Goal: Transaction & Acquisition: Purchase product/service

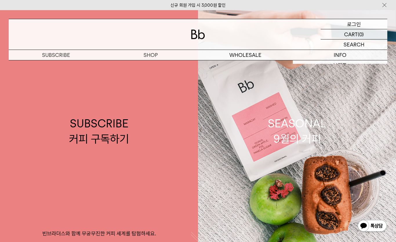
drag, startPoint x: 0, startPoint y: 0, endPoint x: 355, endPoint y: 26, distance: 355.8
click at [355, 26] on p "로그인" at bounding box center [354, 24] width 14 height 10
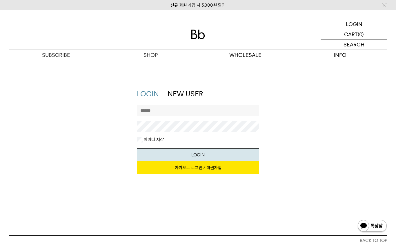
click at [185, 168] on link "카카오로 로그인 / 회원가입" at bounding box center [198, 167] width 122 height 13
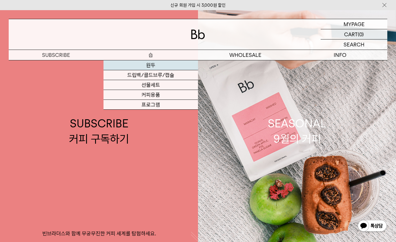
click at [151, 66] on link "원두" at bounding box center [150, 65] width 95 height 10
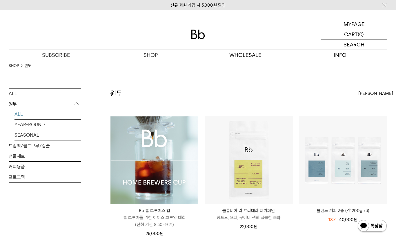
click at [149, 141] on img at bounding box center [154, 160] width 88 height 88
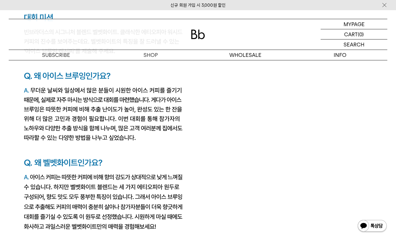
scroll to position [939, 0]
